Goal: Task Accomplishment & Management: Use online tool/utility

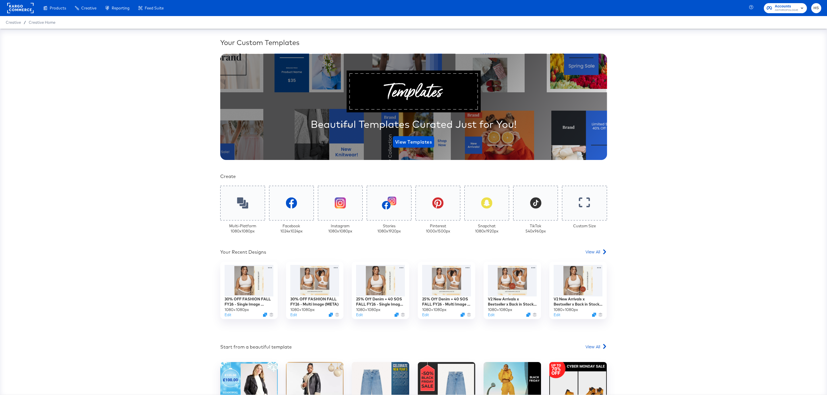
click at [0, 0] on div "Enhance Your Product Catalog, Map Them to Publishers, and Incorporate Overlay D…" at bounding box center [0, 0] width 0 height 0
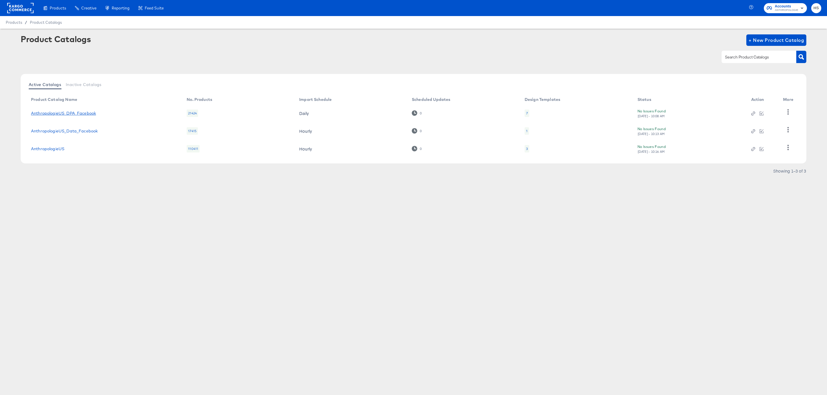
click at [86, 111] on link "AnthropologieUS_DPA_Facebook" at bounding box center [63, 113] width 65 height 5
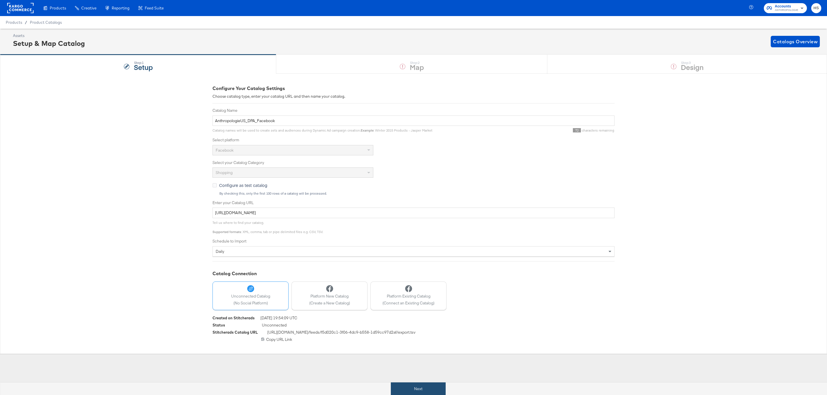
click at [407, 386] on button "Next" at bounding box center [418, 389] width 55 height 13
click at [140, 158] on div "Configure Your Catalog Settings Choose catalog type, enter your catalog URL and…" at bounding box center [413, 213] width 827 height 281
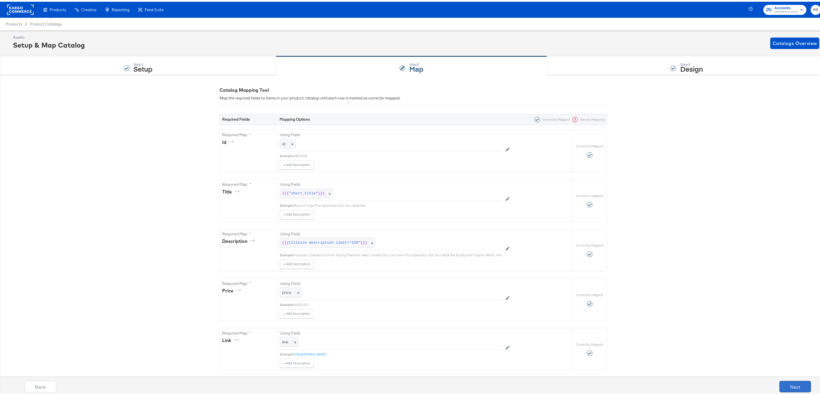
click at [783, 383] on button "Next" at bounding box center [795, 385] width 32 height 11
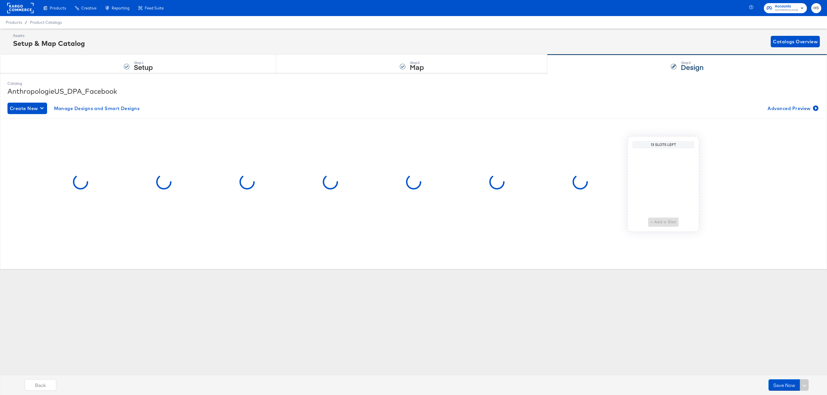
click at [783, 383] on button "Save Now" at bounding box center [784, 385] width 32 height 11
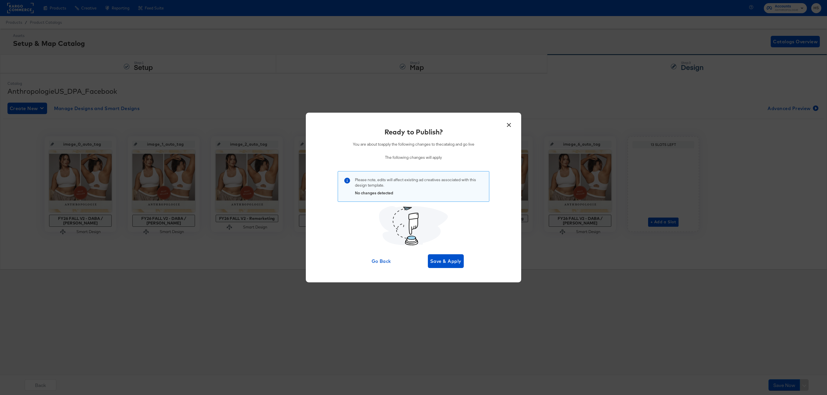
click at [508, 126] on button "×" at bounding box center [508, 124] width 10 height 10
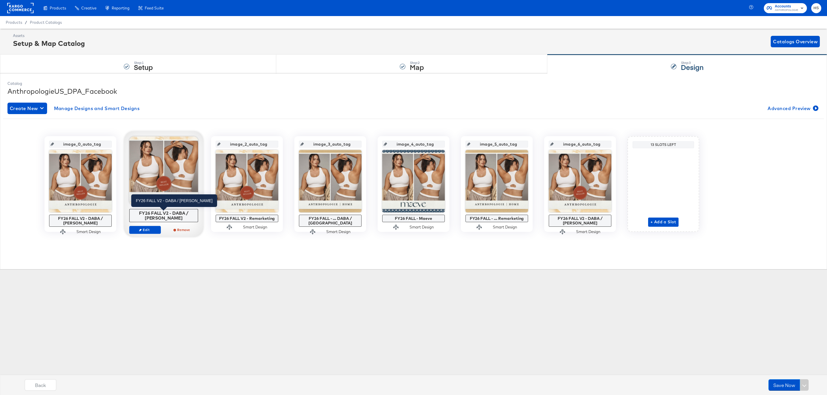
click at [164, 214] on div "FY26 FALL V2 - DABA / SADA" at bounding box center [164, 216] width 66 height 10
copy div "FY26 FALL V2 - DABA / SADA Edit Remove"
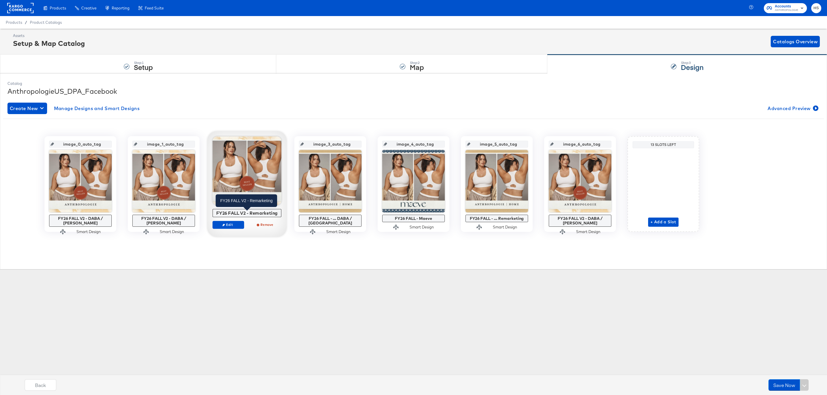
click at [226, 214] on div "FY26 FALL V2 - Remarketing" at bounding box center [247, 213] width 66 height 5
copy div "FY26 FALL V2 - Remarketing Edit Remove"
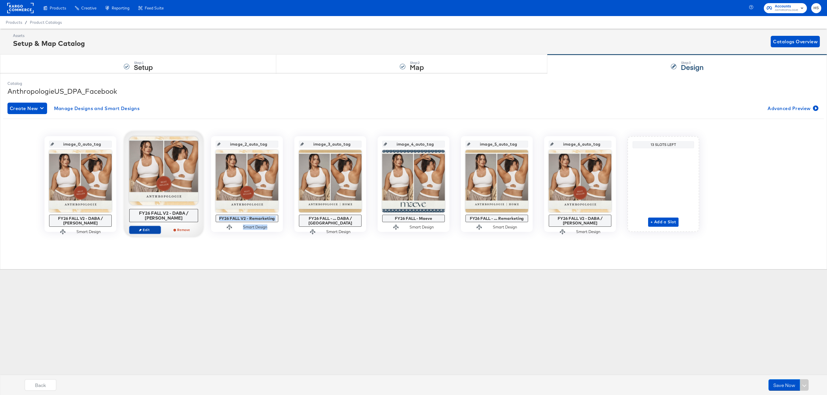
click at [139, 228] on span "Edit" at bounding box center [145, 230] width 26 height 4
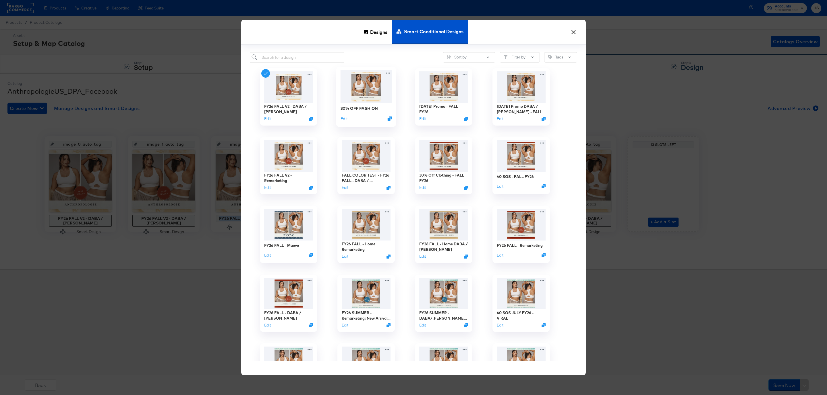
click at [373, 86] on img at bounding box center [365, 86] width 51 height 33
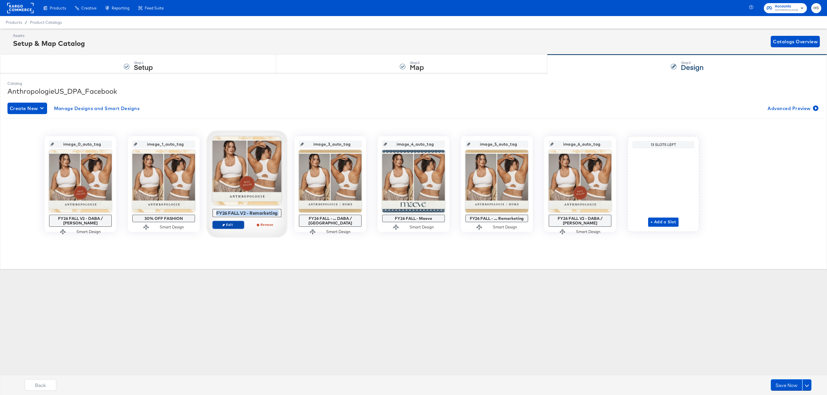
click at [229, 222] on button "Edit" at bounding box center [228, 225] width 32 height 8
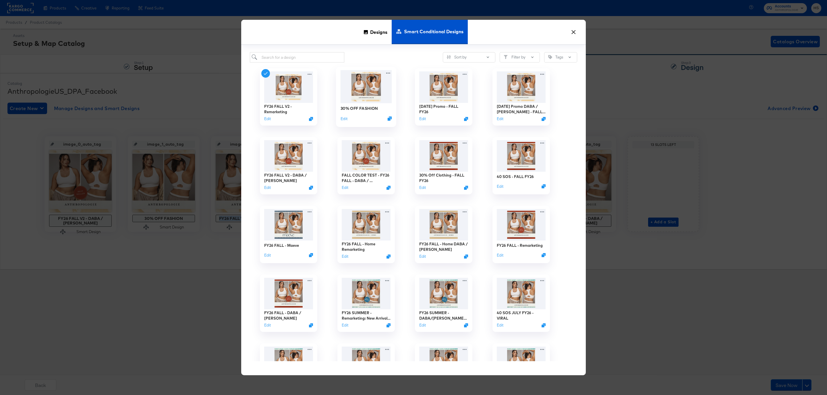
click at [362, 86] on img at bounding box center [365, 86] width 51 height 33
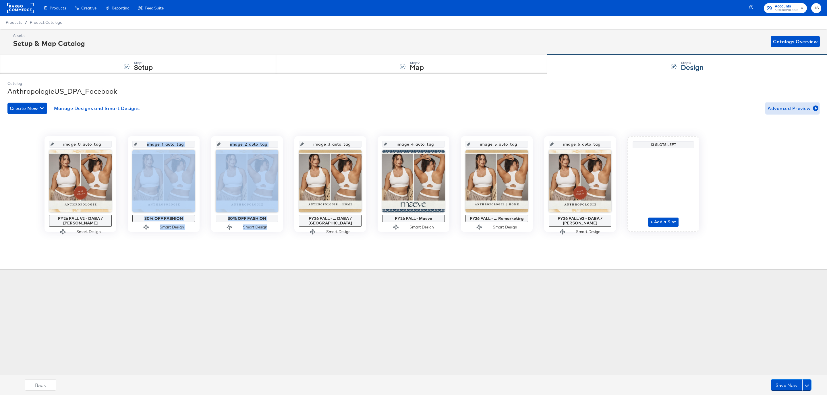
click at [781, 106] on span "Advanced Preview" at bounding box center [792, 108] width 50 height 8
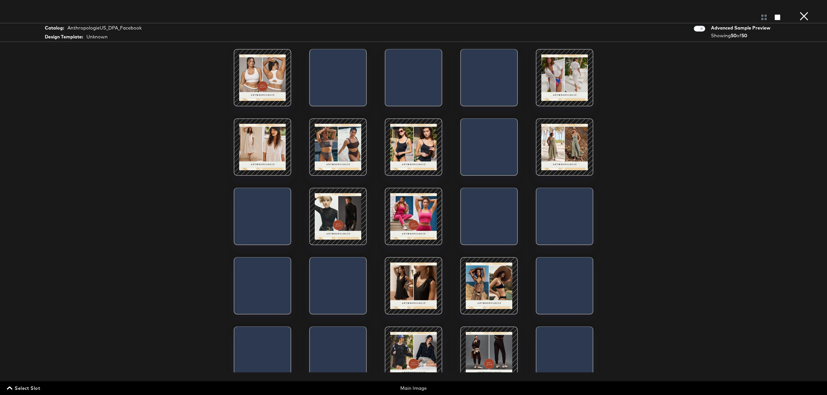
click at [804, 11] on button "×" at bounding box center [803, 5] width 11 height 11
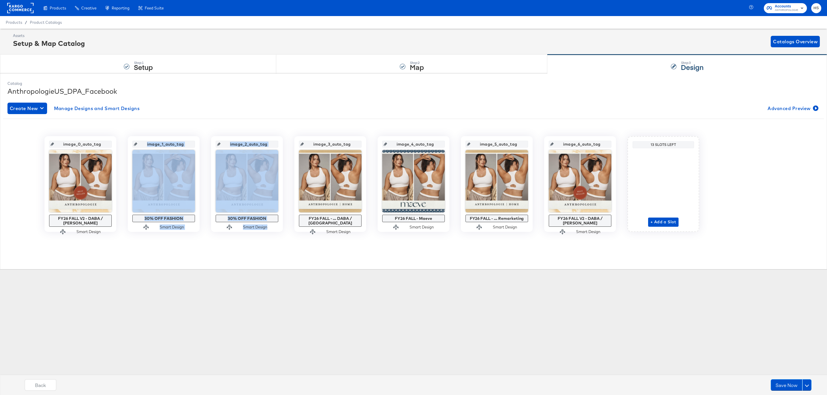
click at [243, 265] on div "Catalog AnthropologieUS_DPA_Facebook Create New Manage Designs and Smart Design…" at bounding box center [413, 171] width 817 height 187
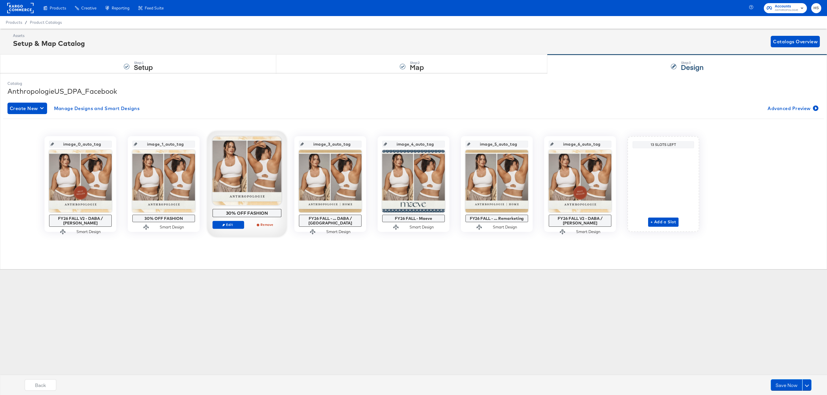
click at [245, 177] on div at bounding box center [246, 171] width 69 height 69
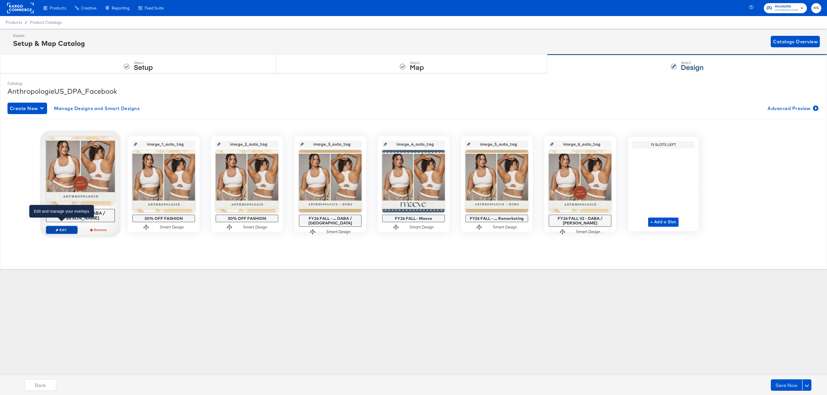
click at [70, 228] on span "Edit" at bounding box center [62, 230] width 26 height 4
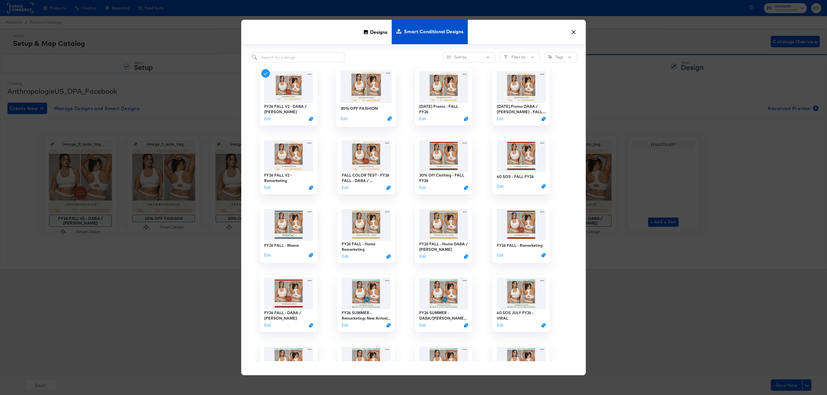
click at [362, 99] on img at bounding box center [365, 86] width 51 height 33
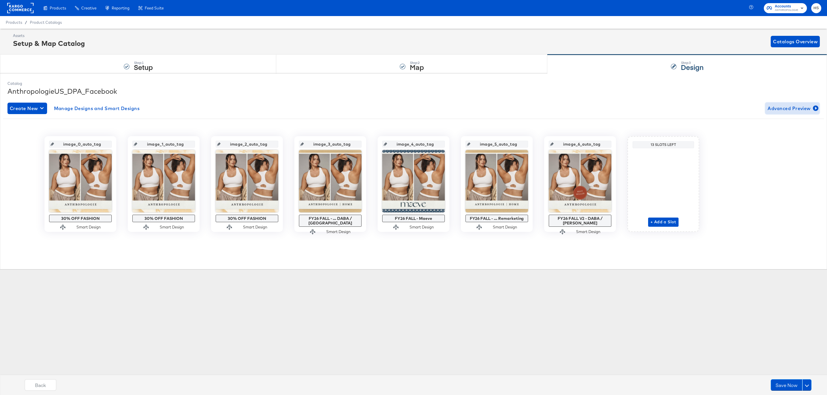
click at [801, 109] on span "Advanced Preview" at bounding box center [792, 108] width 50 height 8
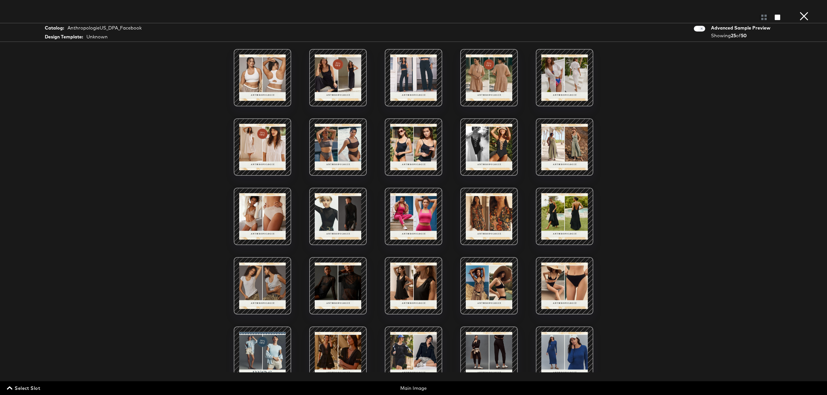
click at [499, 67] on div at bounding box center [488, 77] width 49 height 49
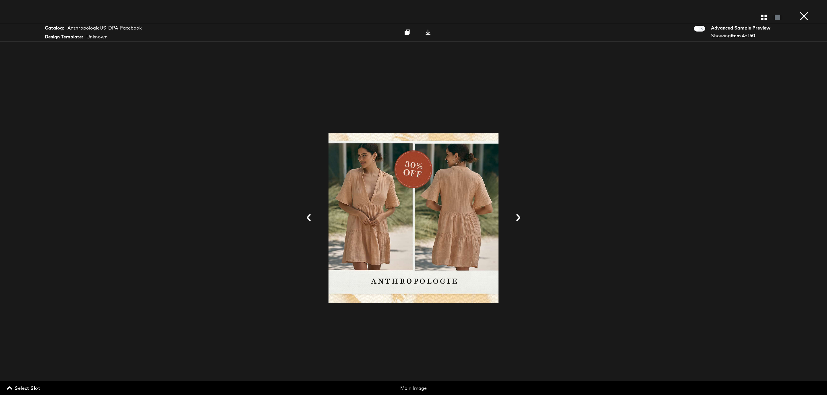
click at [805, 11] on button "×" at bounding box center [803, 5] width 11 height 11
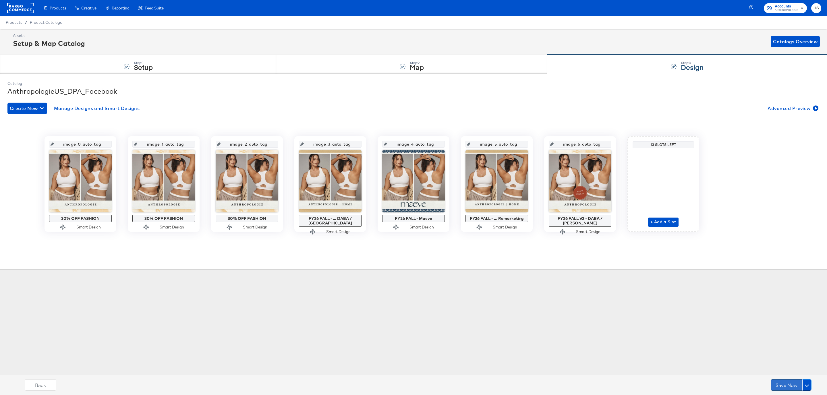
click at [783, 382] on button "Save Now" at bounding box center [786, 385] width 32 height 11
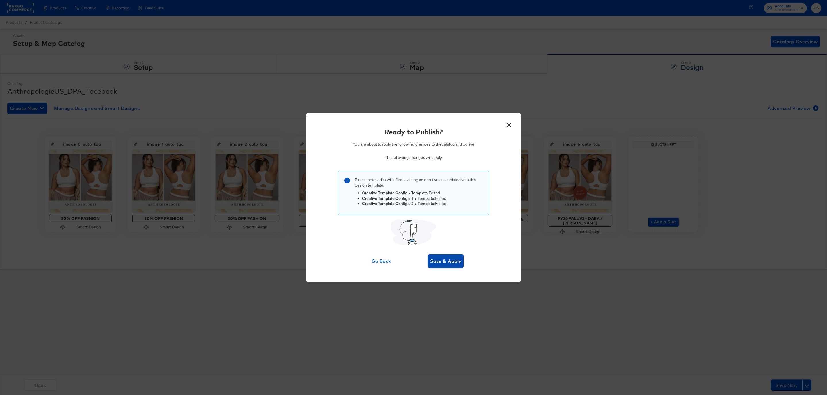
click at [437, 259] on span "Save & Apply" at bounding box center [445, 261] width 31 height 8
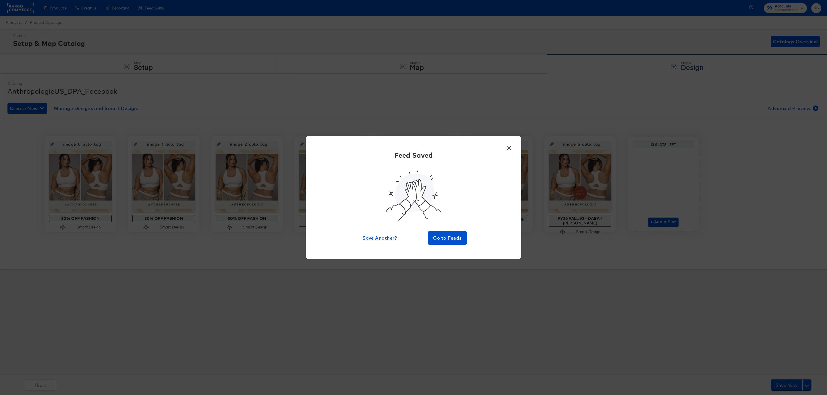
click at [510, 148] on button "×" at bounding box center [508, 147] width 10 height 10
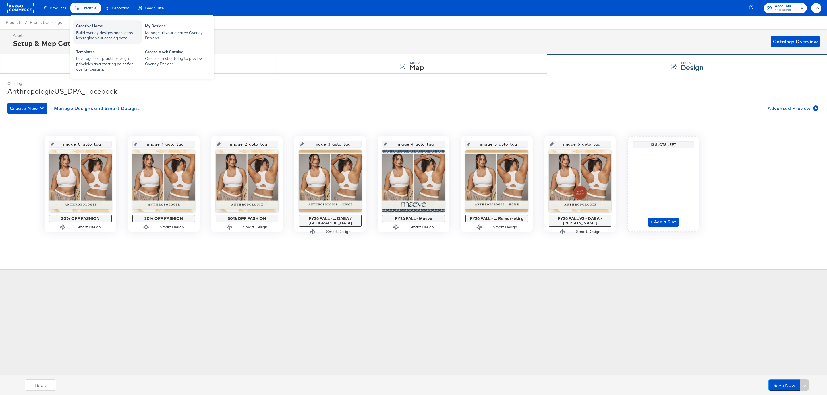
click at [98, 35] on div "Build overlay designs and videos, leveraging your catalog data." at bounding box center [107, 35] width 63 height 11
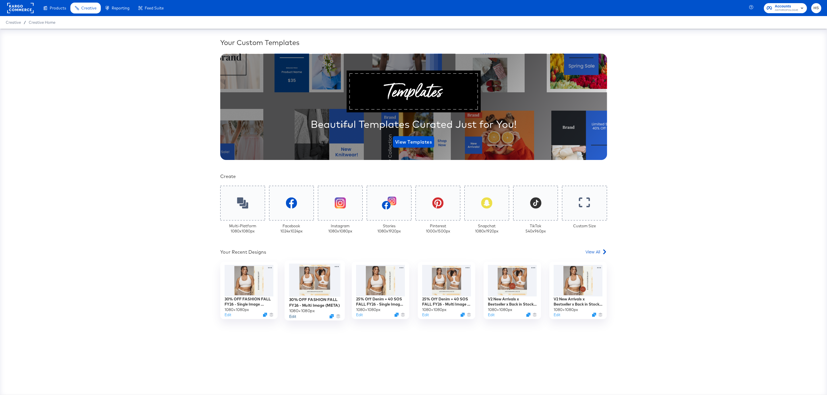
click at [294, 319] on button "Edit" at bounding box center [292, 316] width 7 height 5
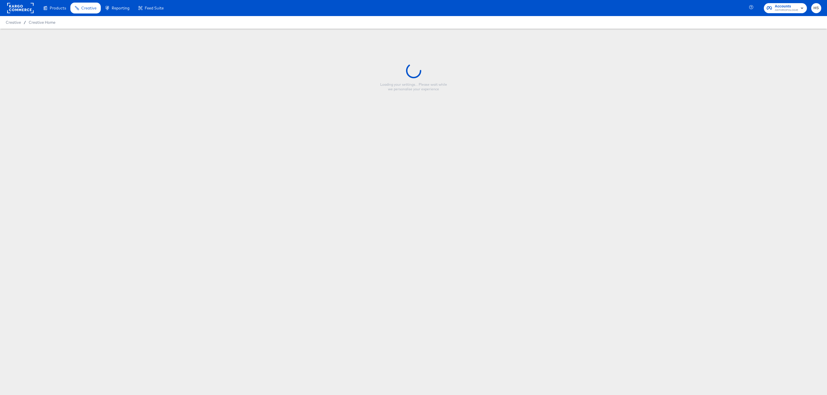
type input "30% OFF FASHION FALL FY26 - Multi Image (META)"
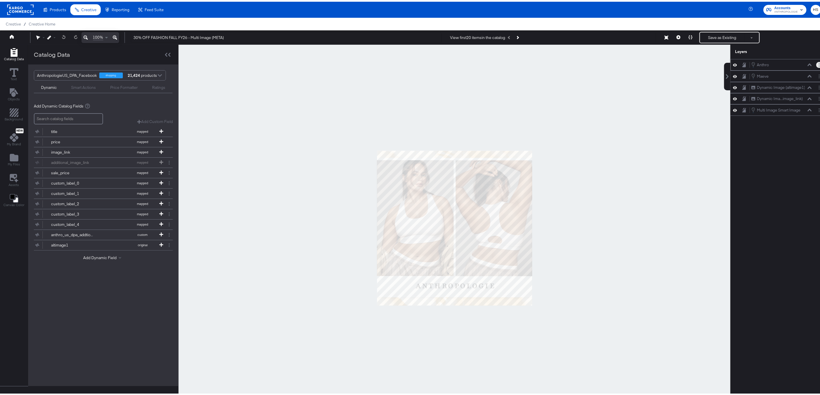
click at [816, 65] on button "Layer Options" at bounding box center [819, 63] width 6 height 6
click at [782, 82] on button "Edit Smart Layer" at bounding box center [782, 83] width 29 height 6
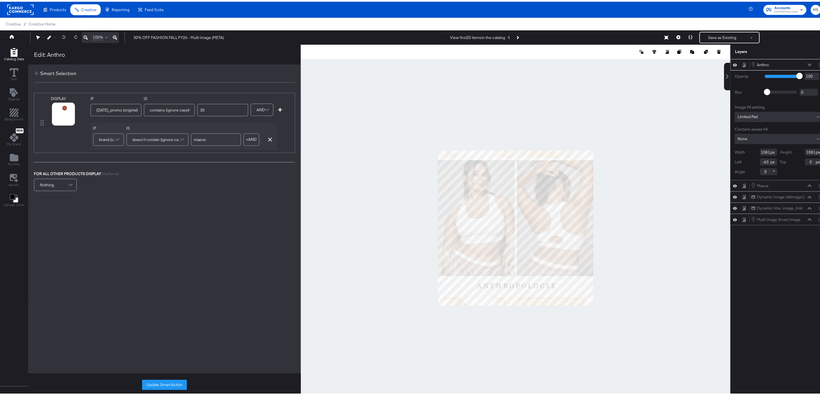
click at [808, 63] on icon at bounding box center [810, 63] width 4 height 3
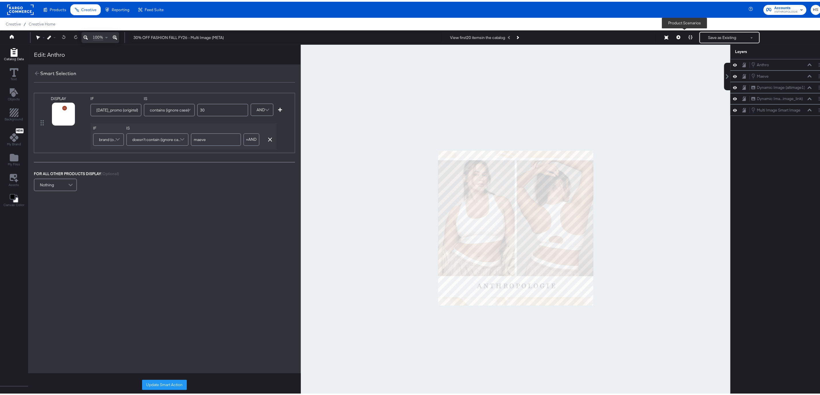
click at [688, 35] on icon at bounding box center [690, 36] width 4 height 4
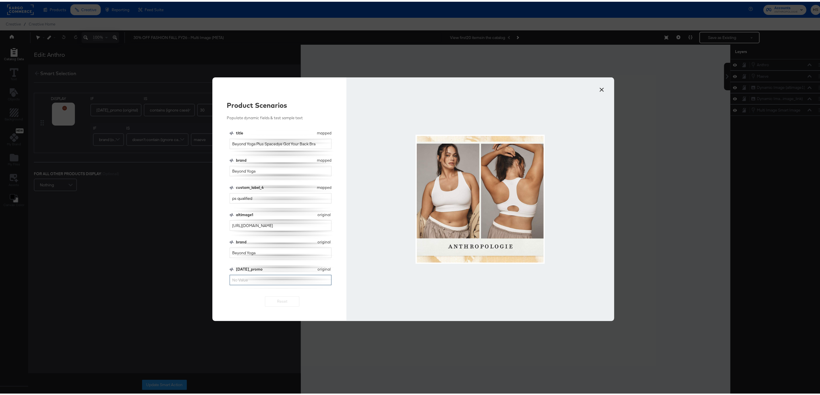
click at [269, 282] on input "black_friday_promo" at bounding box center [281, 278] width 102 height 11
type input "30%"
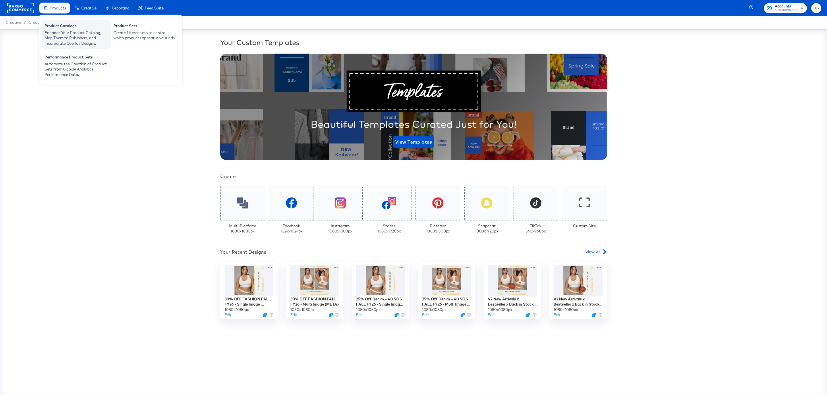
click at [75, 36] on div "Enhance Your Product Catalog, Map Them to Publishers, and Incorporate Overlay D…" at bounding box center [75, 38] width 63 height 16
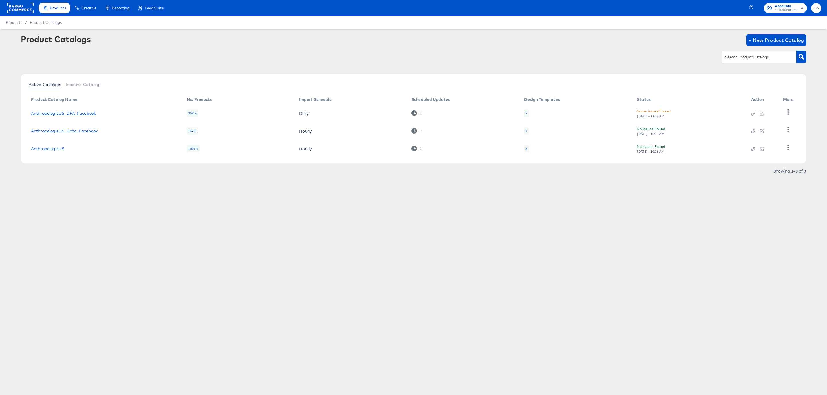
click at [74, 113] on link "AnthropologieUS_DPA_Facebook" at bounding box center [63, 113] width 65 height 5
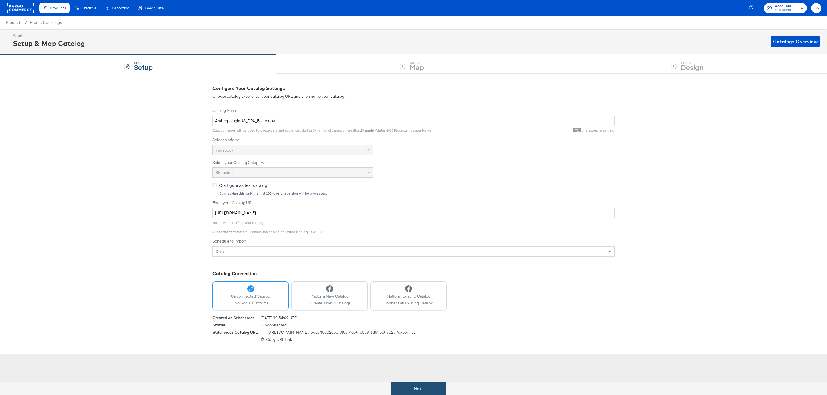
click at [409, 389] on button "Next" at bounding box center [418, 389] width 55 height 13
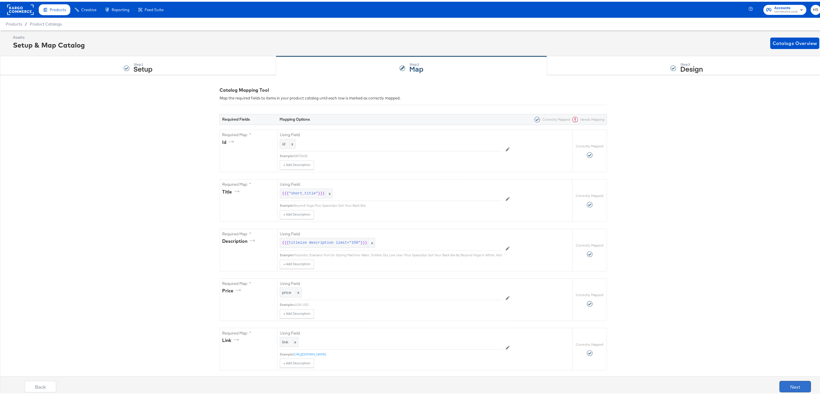
click at [785, 386] on button "Next" at bounding box center [795, 385] width 32 height 11
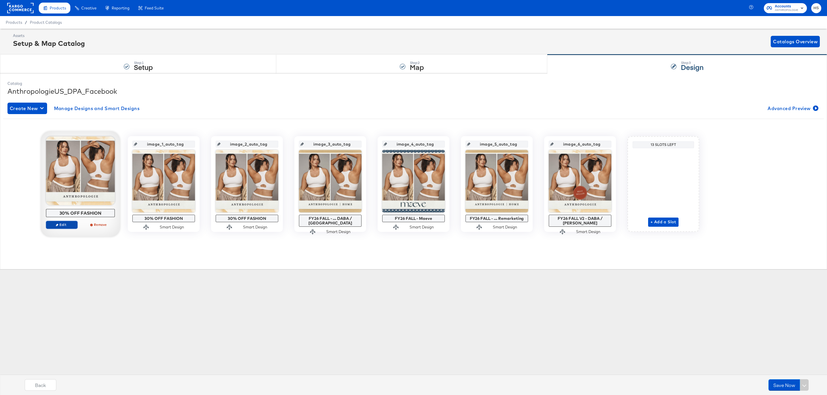
click at [72, 225] on span "Edit" at bounding box center [62, 225] width 26 height 4
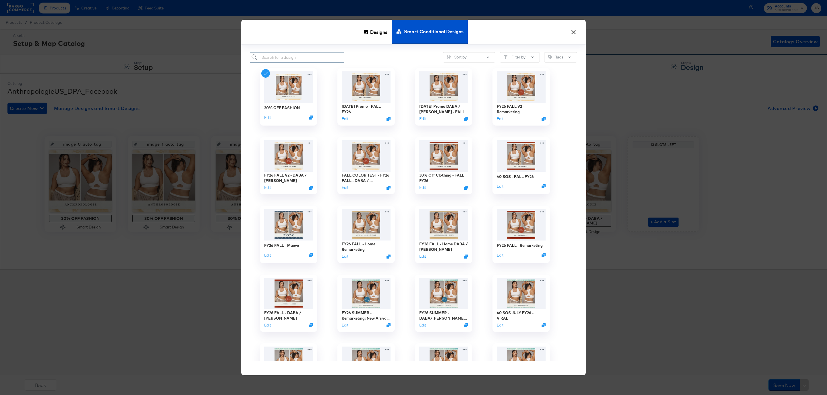
click at [288, 54] on input "search" at bounding box center [297, 57] width 94 height 11
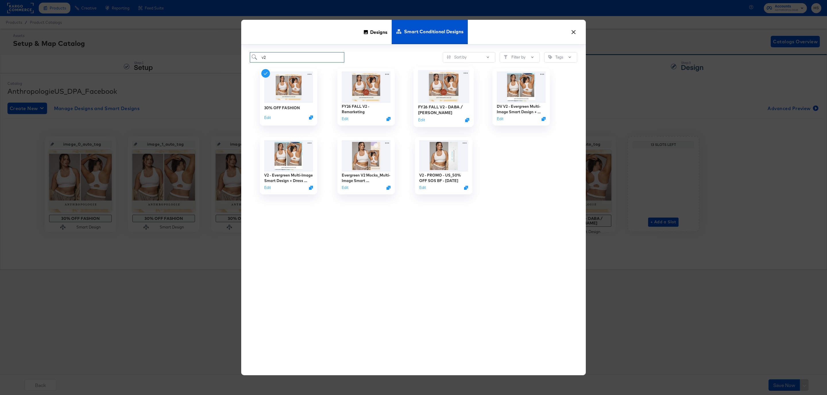
type input "v2"
click at [444, 81] on img at bounding box center [443, 86] width 51 height 33
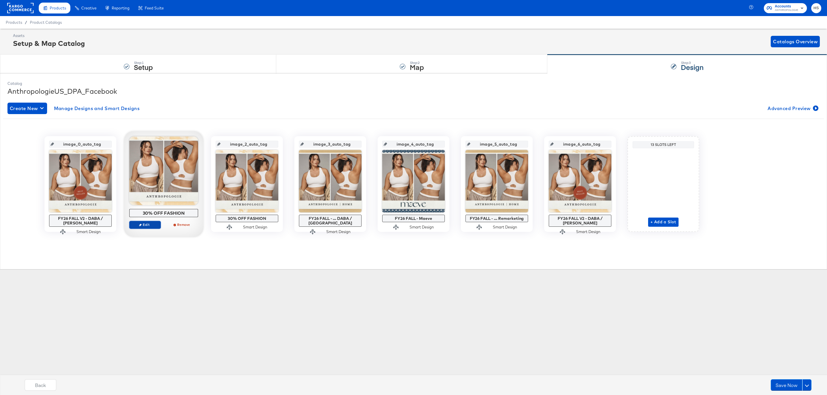
click at [141, 225] on icon "button" at bounding box center [140, 225] width 3 height 3
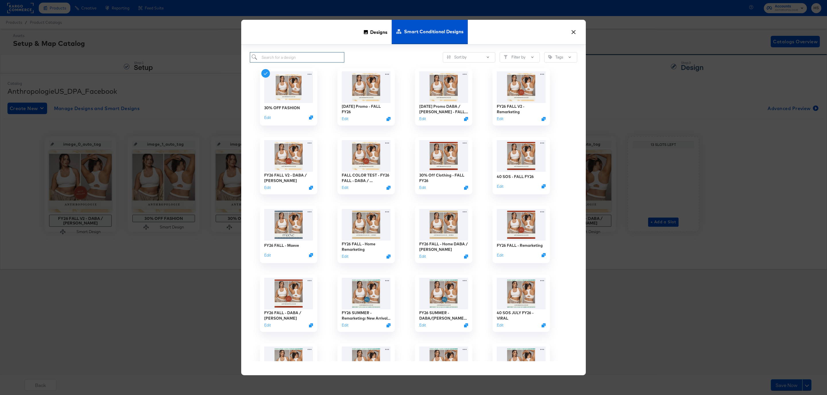
click at [318, 59] on input "search" at bounding box center [297, 57] width 94 height 11
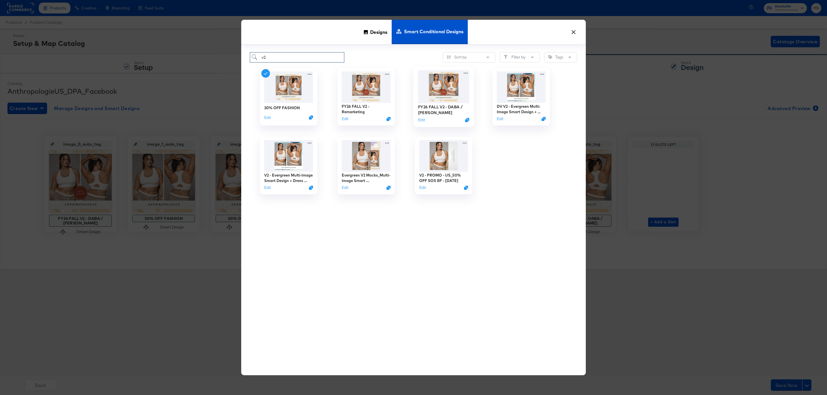
type input "v2"
click at [430, 85] on img at bounding box center [443, 86] width 51 height 33
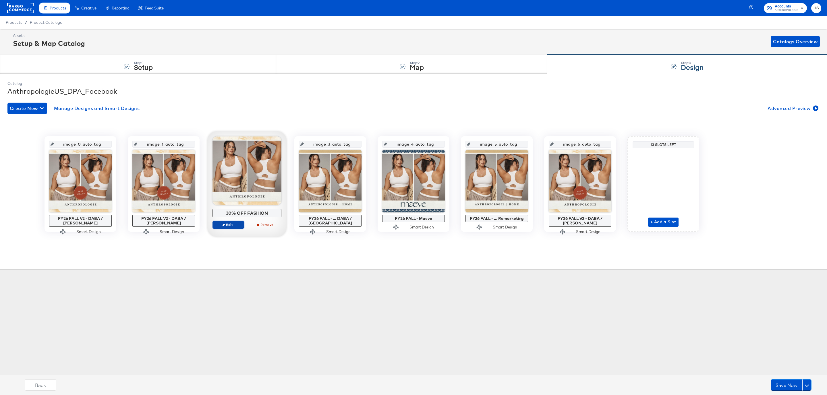
click at [224, 226] on icon "button" at bounding box center [223, 225] width 3 height 3
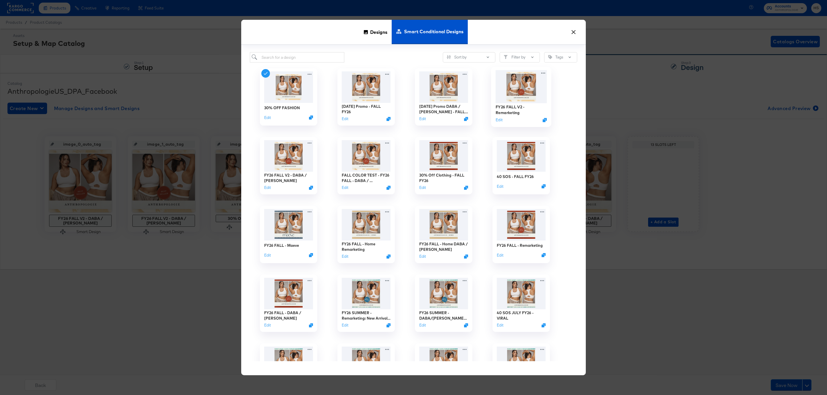
click at [514, 94] on img at bounding box center [520, 86] width 51 height 33
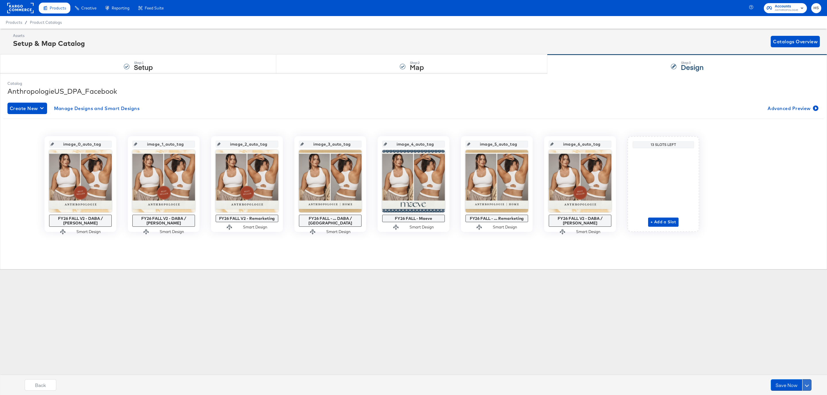
click at [807, 386] on span at bounding box center [806, 385] width 4 height 4
click at [803, 374] on div "Schedule Save" at bounding box center [793, 374] width 26 height 5
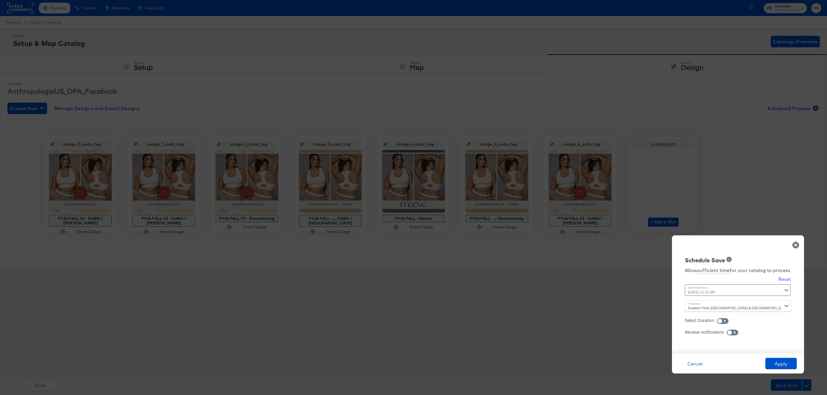
click at [742, 292] on div "September 6th 2025 11:12 AM ‹ September 2025 › Su Mo Tu We Th Fr Sa 31 1 2 3 4 …" at bounding box center [723, 290] width 78 height 11
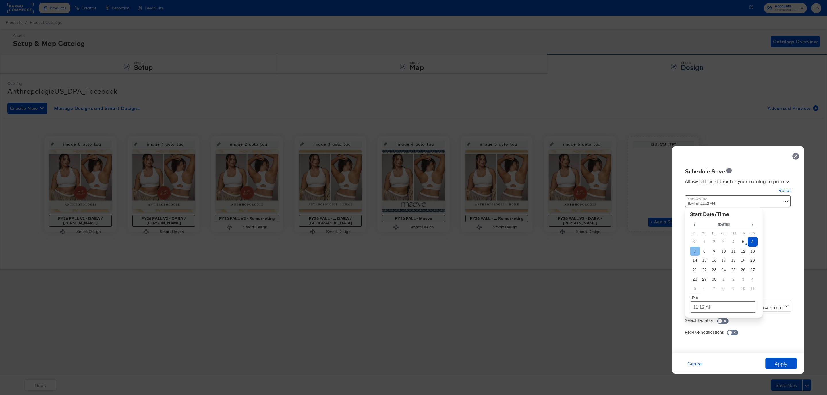
click at [694, 251] on td "7" at bounding box center [695, 251] width 10 height 9
click at [699, 309] on td "11:12 AM" at bounding box center [723, 307] width 66 height 11
click at [714, 268] on span "▼" at bounding box center [711, 264] width 11 height 11
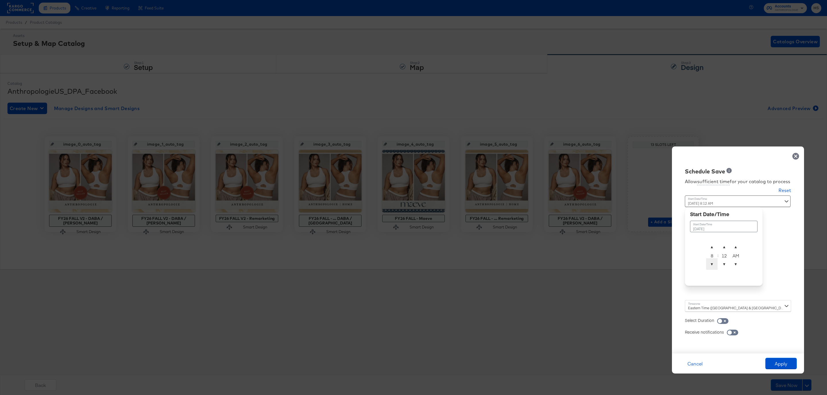
click at [714, 268] on span "▼" at bounding box center [711, 264] width 11 height 11
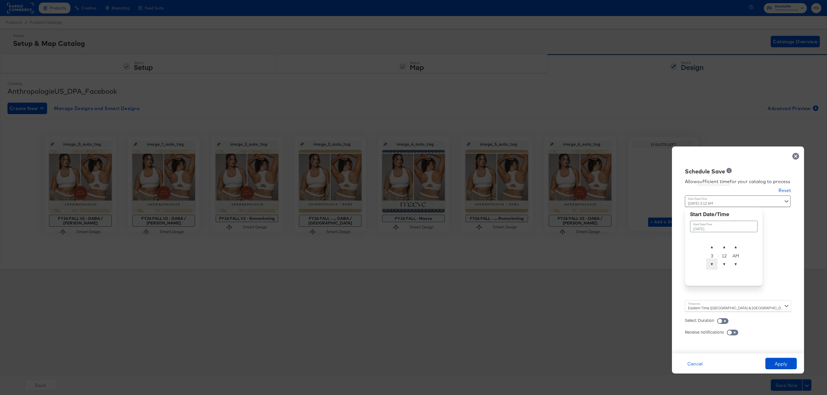
click at [714, 268] on span "▼" at bounding box center [711, 264] width 11 height 11
click at [723, 265] on span "▼" at bounding box center [723, 264] width 11 height 11
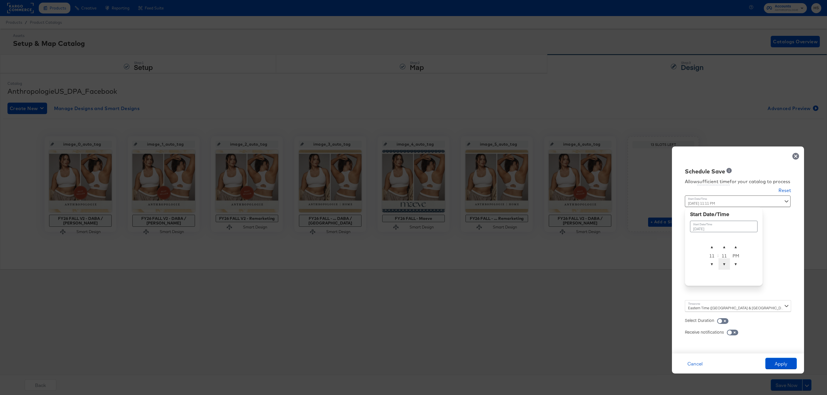
click at [723, 265] on span "▼" at bounding box center [723, 264] width 11 height 11
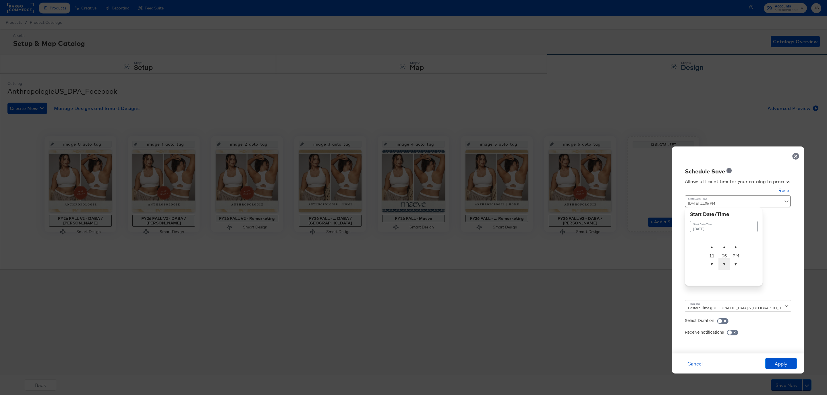
click at [723, 265] on span "▼" at bounding box center [723, 264] width 11 height 11
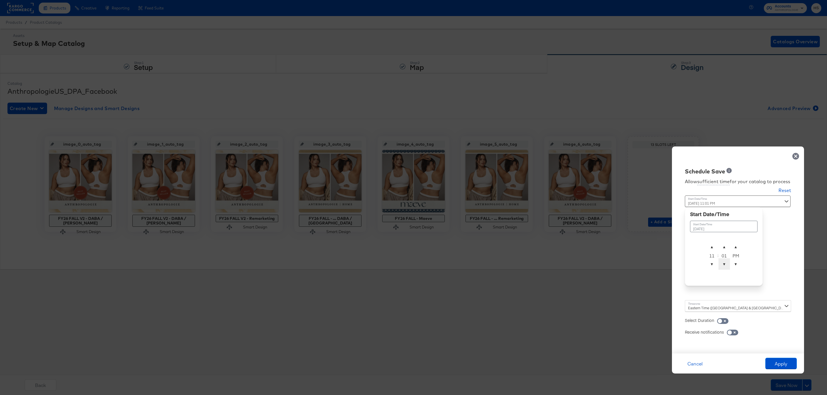
click at [723, 265] on span "▼" at bounding box center [723, 264] width 11 height 11
click at [738, 267] on span "▼" at bounding box center [735, 264] width 11 height 11
type input "September 7th 2025 11:59 PM"
drag, startPoint x: 738, startPoint y: 263, endPoint x: 738, endPoint y: 267, distance: 4.3
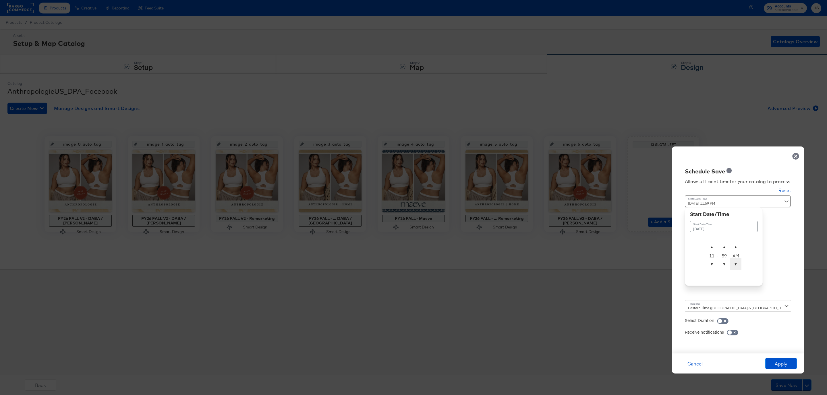
click at [738, 267] on span "▼" at bounding box center [735, 264] width 11 height 11
click at [782, 254] on div "Schedule Save Allow sufficient time for your catalog to process Reset Time : Se…" at bounding box center [738, 250] width 132 height 207
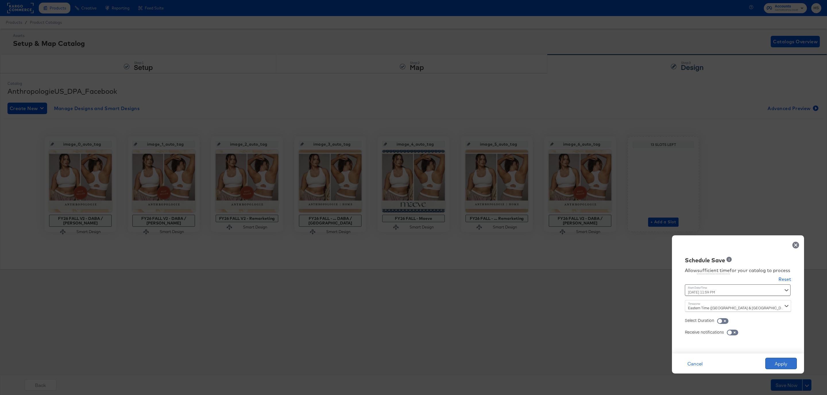
click at [770, 363] on button "Apply" at bounding box center [781, 363] width 32 height 11
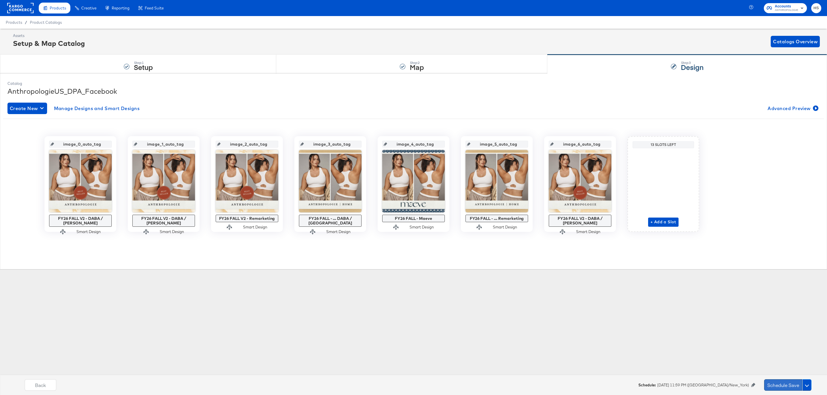
click at [772, 385] on button "Schedule Save" at bounding box center [783, 385] width 38 height 11
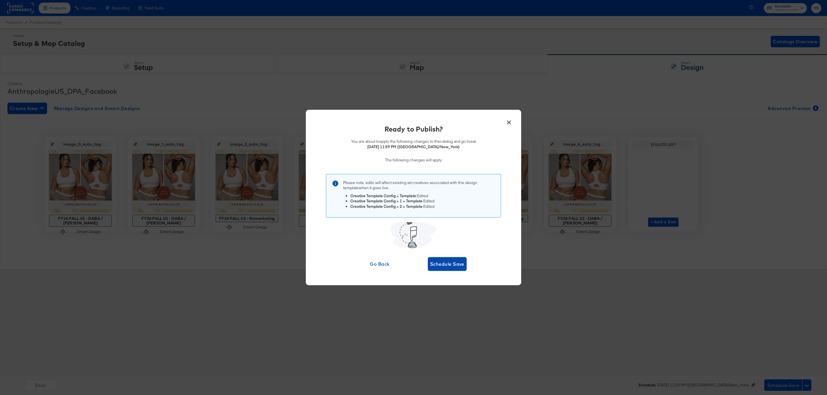
click at [458, 263] on span "Schedule Save" at bounding box center [447, 264] width 34 height 8
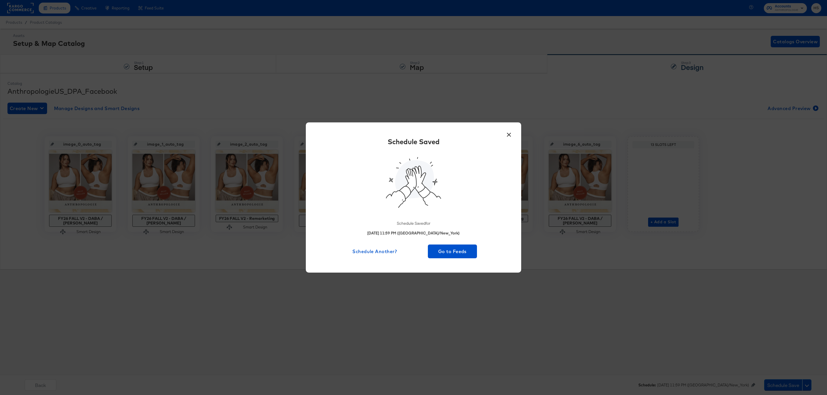
click at [510, 137] on button "×" at bounding box center [508, 133] width 10 height 10
